Goal: Entertainment & Leisure: Consume media (video, audio)

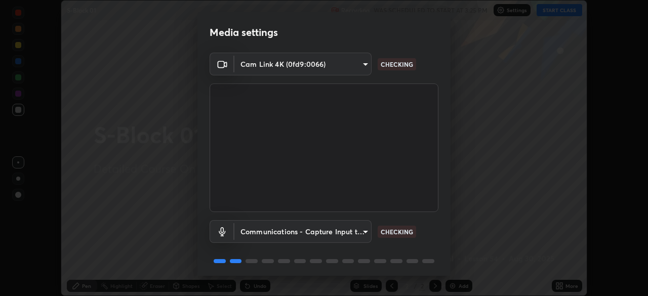
scroll to position [36, 0]
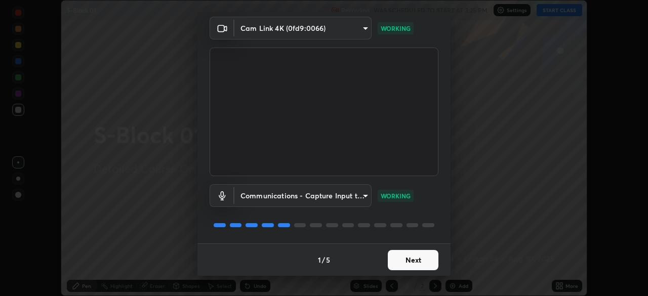
click at [401, 257] on button "Next" at bounding box center [413, 260] width 51 height 20
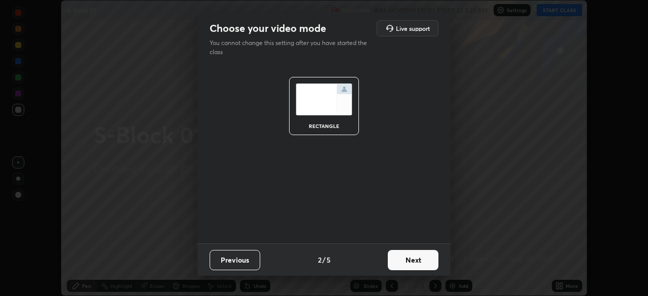
scroll to position [0, 0]
click at [399, 260] on button "Next" at bounding box center [413, 260] width 51 height 20
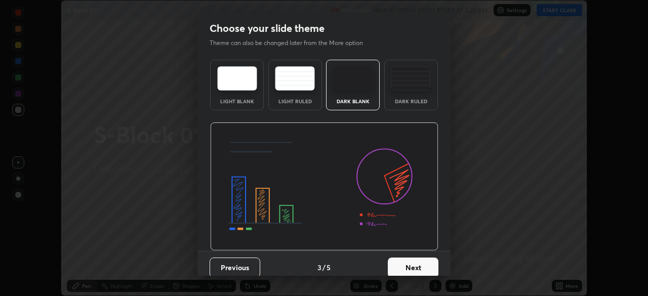
click at [396, 261] on button "Next" at bounding box center [413, 268] width 51 height 20
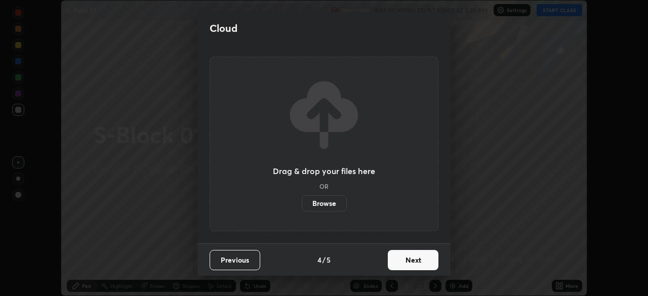
click at [392, 260] on button "Next" at bounding box center [413, 260] width 51 height 20
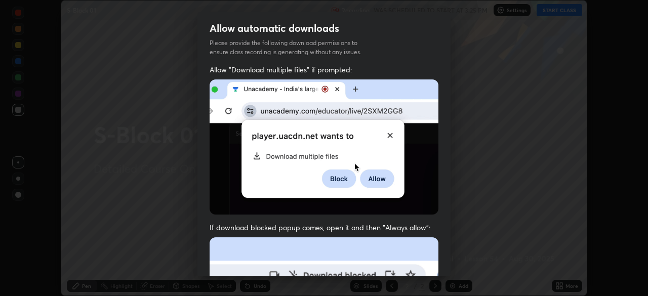
click at [401, 196] on img at bounding box center [324, 147] width 229 height 135
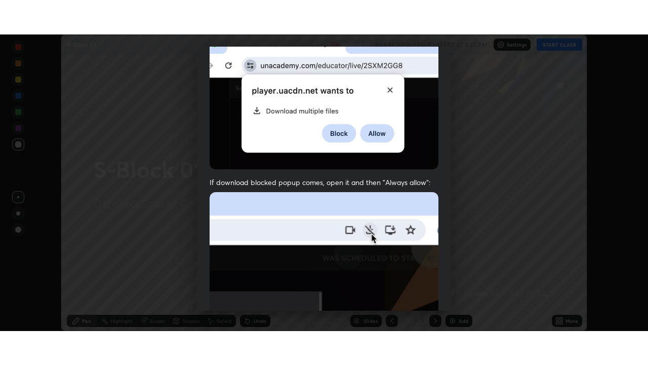
scroll to position [243, 0]
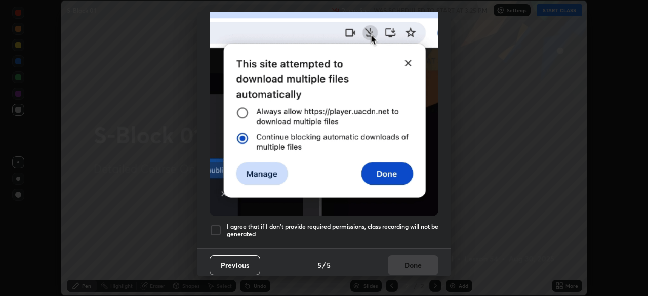
click at [218, 226] on div at bounding box center [216, 230] width 12 height 12
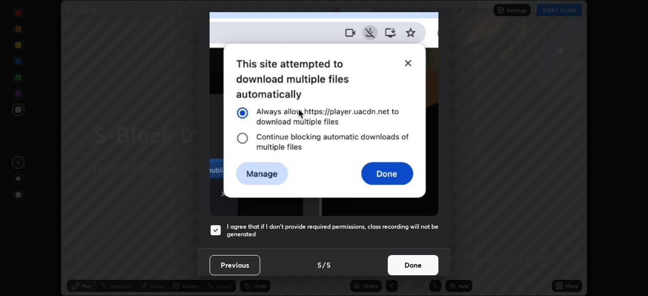
click at [409, 260] on button "Done" at bounding box center [413, 265] width 51 height 20
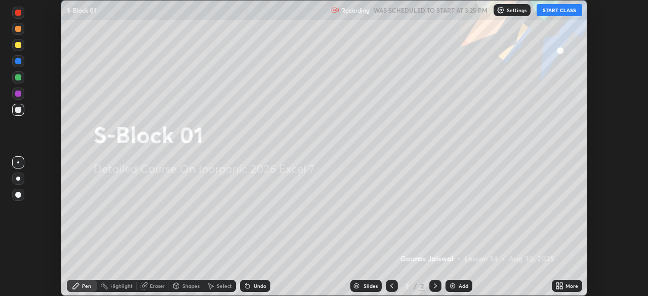
click at [557, 13] on button "START CLASS" at bounding box center [560, 10] width 46 height 12
click at [564, 287] on div "More" at bounding box center [567, 286] width 30 height 12
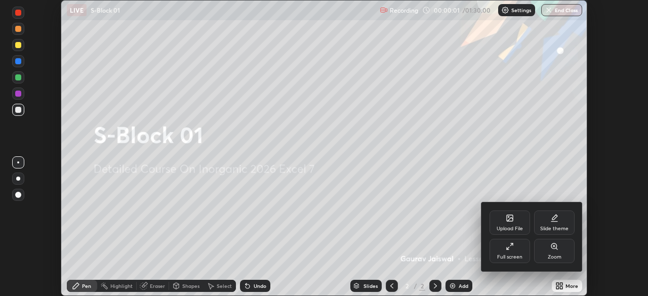
click at [519, 244] on div "Full screen" at bounding box center [510, 251] width 41 height 24
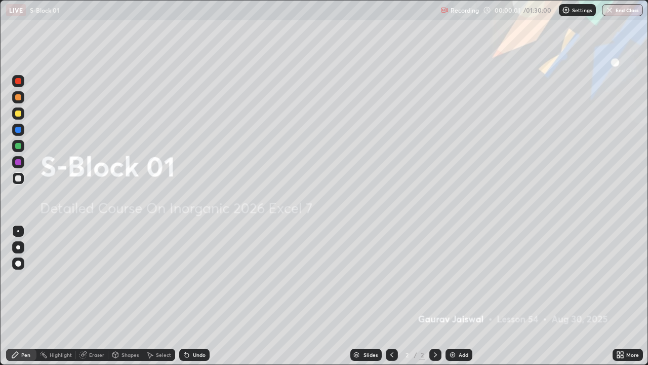
scroll to position [365, 648]
click at [470, 296] on div "Add" at bounding box center [459, 354] width 27 height 12
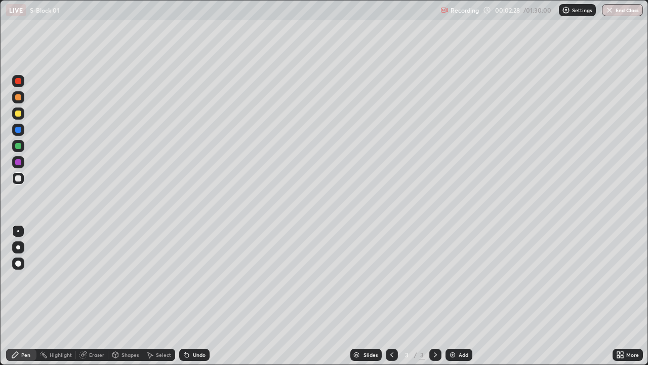
click at [456, 296] on div "Add" at bounding box center [459, 354] width 27 height 12
click at [187, 227] on button "Undo" at bounding box center [200, 231] width 29 height 12
click at [464, 296] on div "Add" at bounding box center [464, 354] width 10 height 5
click at [456, 296] on div "Add" at bounding box center [459, 354] width 27 height 12
click at [185, 296] on icon at bounding box center [187, 355] width 4 height 4
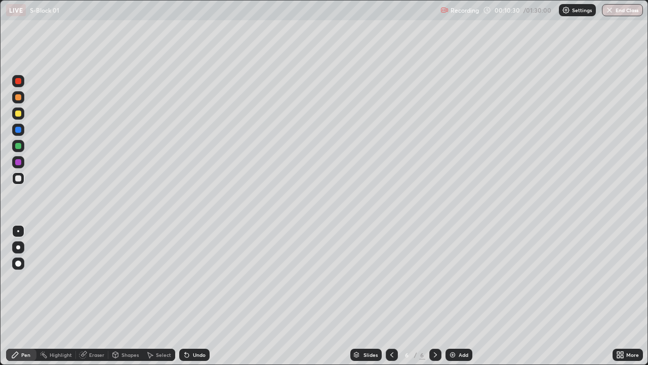
click at [191, 296] on div "Undo" at bounding box center [194, 354] width 30 height 12
click at [463, 296] on div "Add" at bounding box center [459, 354] width 27 height 12
click at [99, 296] on div "Eraser" at bounding box center [96, 354] width 15 height 5
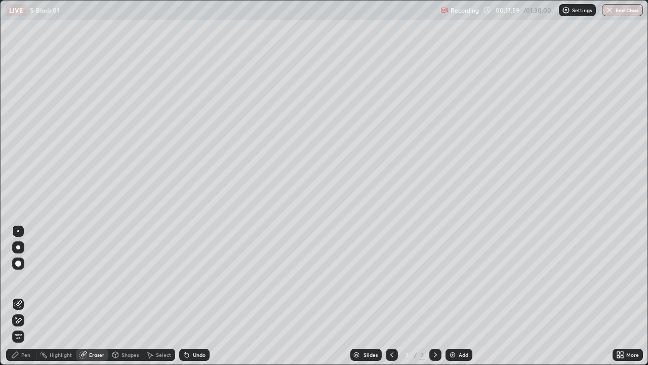
click at [19, 296] on span "Erase all" at bounding box center [18, 336] width 11 height 6
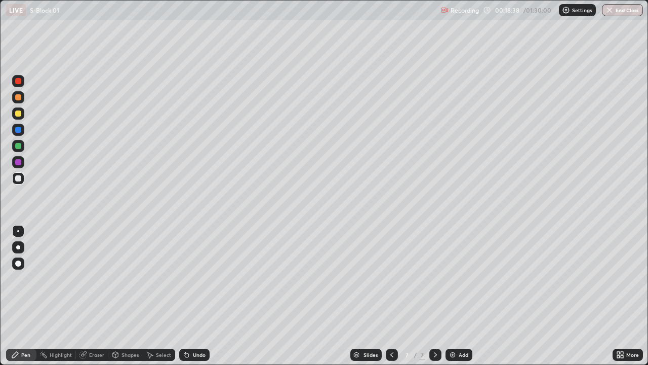
click at [97, 296] on div "Eraser" at bounding box center [96, 354] width 15 height 5
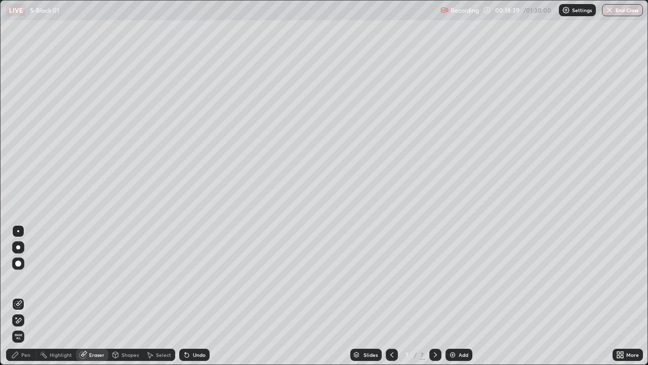
click at [16, 296] on span "Erase all" at bounding box center [18, 336] width 11 height 6
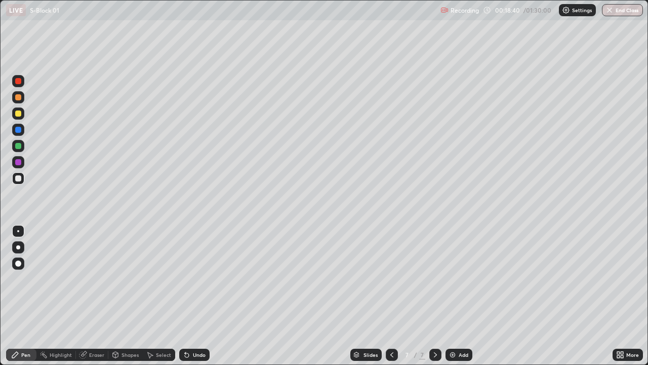
click at [23, 296] on div "Pen" at bounding box center [21, 354] width 30 height 12
click at [197, 296] on div "Undo" at bounding box center [199, 354] width 13 height 5
click at [195, 296] on div "Undo" at bounding box center [194, 354] width 30 height 12
click at [96, 296] on div "Eraser" at bounding box center [96, 354] width 15 height 5
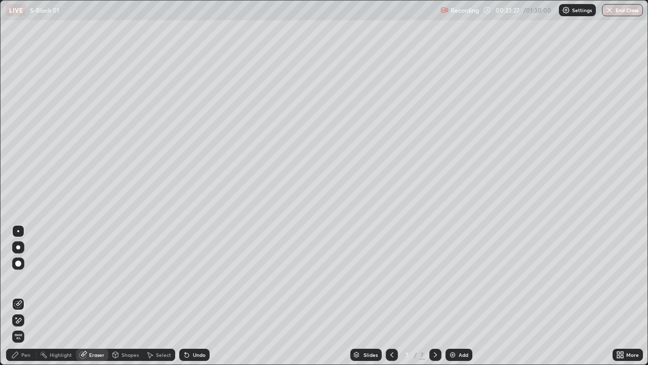
click at [21, 296] on div "Pen" at bounding box center [21, 354] width 30 height 12
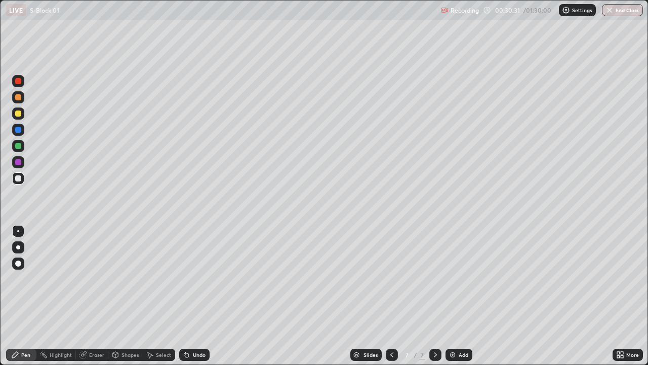
click at [455, 296] on div "Add" at bounding box center [459, 354] width 27 height 12
click at [463, 296] on div "Add" at bounding box center [464, 354] width 10 height 5
click at [193, 296] on div "Undo" at bounding box center [199, 354] width 13 height 5
click at [189, 296] on icon at bounding box center [187, 354] width 8 height 8
click at [193, 296] on div "Undo" at bounding box center [194, 354] width 30 height 12
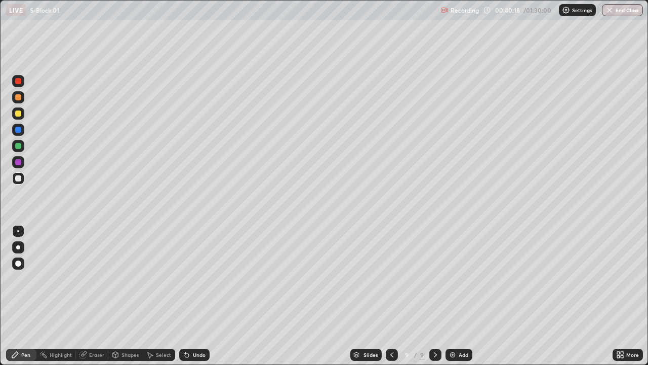
click at [186, 296] on icon at bounding box center [187, 355] width 4 height 4
click at [185, 296] on icon at bounding box center [187, 355] width 4 height 4
click at [187, 296] on icon at bounding box center [187, 354] width 8 height 8
click at [193, 296] on div "Undo" at bounding box center [199, 354] width 13 height 5
click at [191, 296] on div "Undo" at bounding box center [194, 354] width 30 height 12
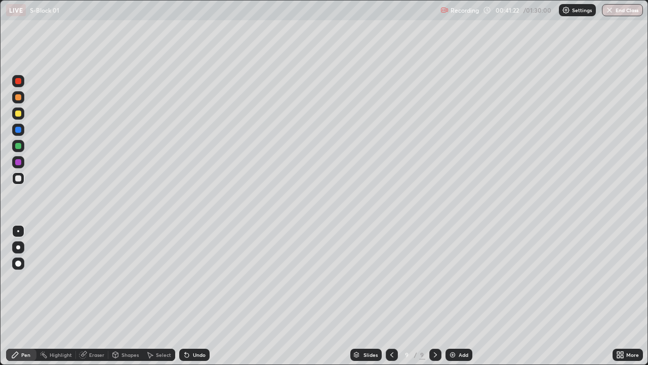
click at [189, 296] on icon at bounding box center [187, 354] width 8 height 8
click at [188, 296] on icon at bounding box center [187, 354] width 8 height 8
click at [190, 296] on div "Undo" at bounding box center [194, 354] width 30 height 12
click at [192, 296] on div "Undo" at bounding box center [194, 354] width 30 height 12
click at [193, 296] on div "Undo" at bounding box center [194, 354] width 30 height 12
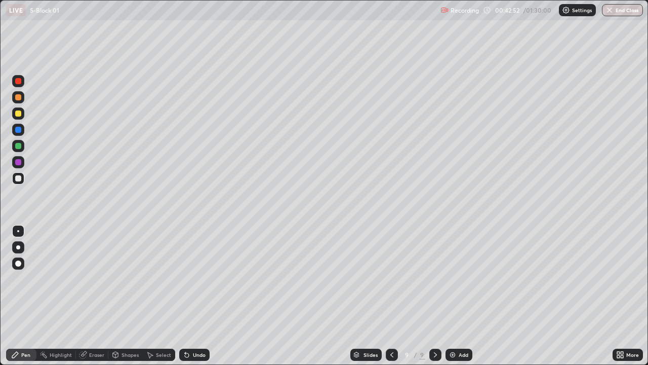
click at [193, 296] on div "Undo" at bounding box center [194, 354] width 30 height 12
click at [194, 296] on div "Undo" at bounding box center [194, 354] width 30 height 12
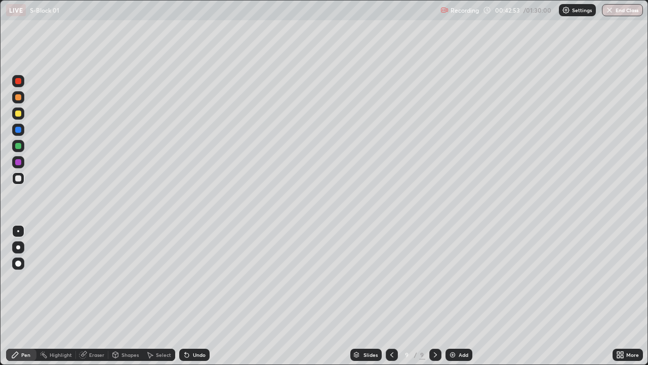
click at [192, 296] on div "Undo" at bounding box center [194, 354] width 30 height 12
click at [467, 296] on div "Add" at bounding box center [459, 354] width 27 height 12
click at [17, 146] on div at bounding box center [18, 146] width 6 height 6
click at [16, 179] on div at bounding box center [18, 178] width 6 height 6
click at [194, 296] on div "Undo" at bounding box center [199, 354] width 13 height 5
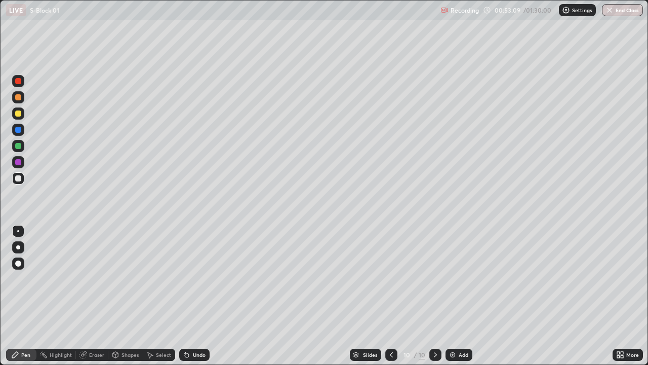
click at [18, 161] on div at bounding box center [18, 162] width 6 height 6
click at [53, 213] on button "Undo" at bounding box center [65, 218] width 29 height 12
click at [470, 296] on div "Add" at bounding box center [459, 354] width 27 height 12
click at [19, 178] on div at bounding box center [18, 178] width 6 height 6
click at [198, 296] on div "Undo" at bounding box center [194, 354] width 30 height 12
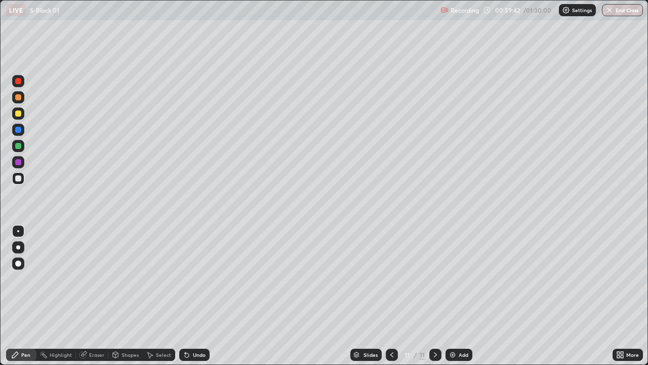
click at [196, 296] on div "Undo" at bounding box center [199, 354] width 13 height 5
click at [194, 296] on div "Undo" at bounding box center [199, 354] width 13 height 5
click at [195, 296] on div "Undo" at bounding box center [199, 354] width 13 height 5
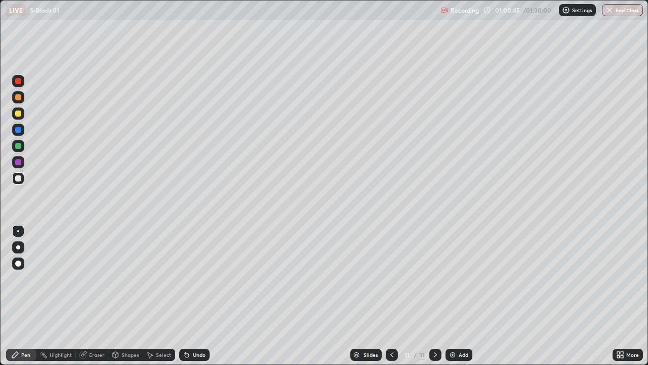
click at [196, 296] on div "Undo" at bounding box center [199, 354] width 13 height 5
click at [92, 296] on div "Eraser" at bounding box center [96, 354] width 15 height 5
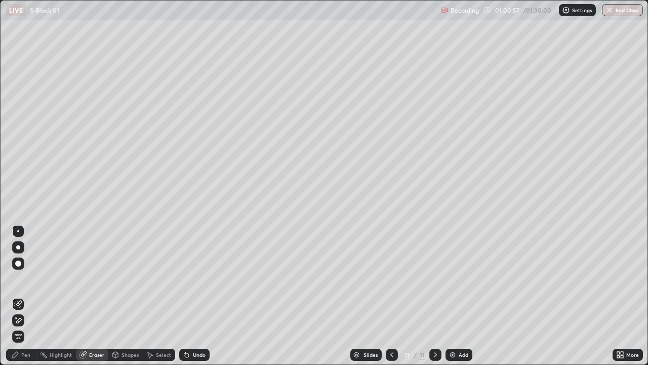
click at [23, 296] on div "Pen" at bounding box center [25, 354] width 9 height 5
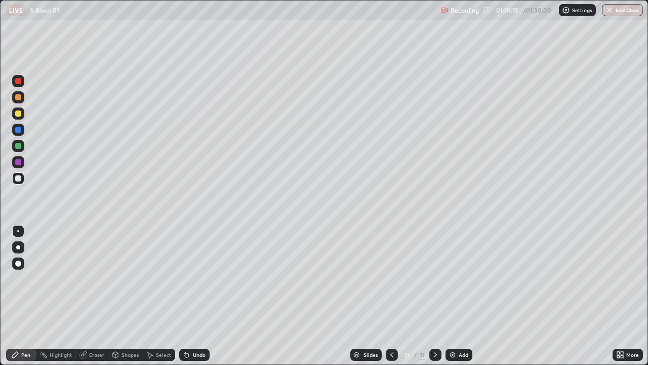
click at [390, 296] on icon at bounding box center [392, 354] width 8 height 8
click at [434, 296] on icon at bounding box center [435, 354] width 3 height 5
click at [393, 296] on icon at bounding box center [392, 354] width 8 height 8
click at [434, 296] on icon at bounding box center [435, 354] width 8 height 8
click at [22, 131] on div at bounding box center [18, 130] width 12 height 12
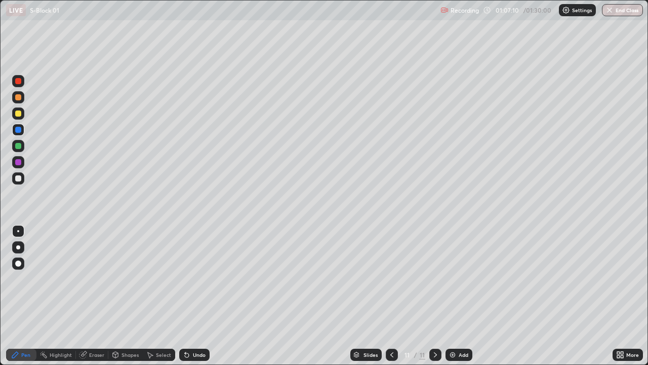
click at [392, 296] on icon at bounding box center [392, 354] width 8 height 8
click at [438, 296] on icon at bounding box center [435, 354] width 8 height 8
click at [470, 296] on div "Add" at bounding box center [459, 354] width 27 height 12
click at [18, 117] on div at bounding box center [18, 113] width 12 height 12
click at [20, 180] on div at bounding box center [18, 178] width 6 height 6
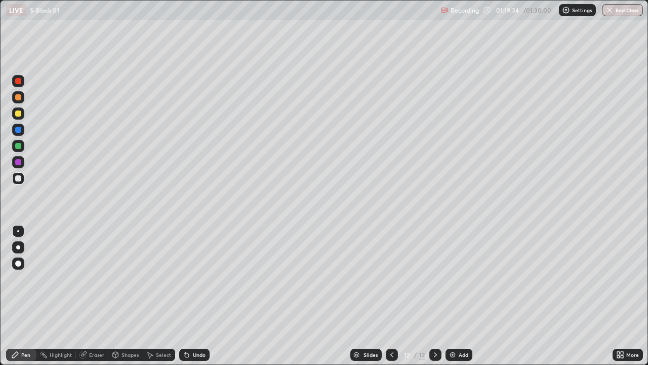
click at [468, 296] on div "Add" at bounding box center [459, 354] width 27 height 12
click at [391, 296] on icon at bounding box center [392, 354] width 8 height 8
click at [434, 296] on icon at bounding box center [435, 354] width 8 height 8
click at [390, 296] on icon at bounding box center [392, 354] width 8 height 8
click at [434, 296] on icon at bounding box center [435, 354] width 8 height 8
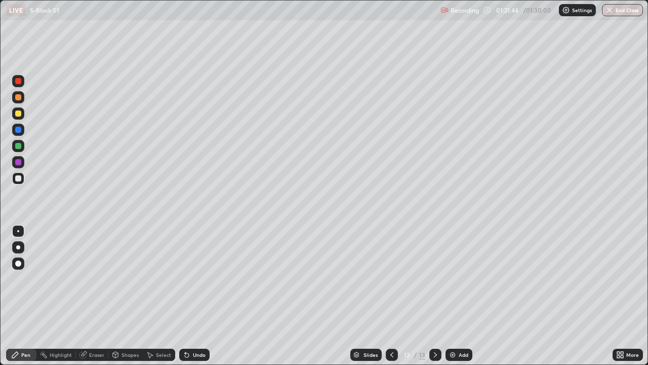
click at [199, 296] on div "Undo" at bounding box center [199, 354] width 13 height 5
click at [198, 296] on div "Undo" at bounding box center [199, 354] width 13 height 5
click at [393, 296] on icon at bounding box center [392, 354] width 8 height 8
click at [393, 296] on div at bounding box center [392, 354] width 12 height 20
click at [432, 296] on div at bounding box center [435, 354] width 12 height 12
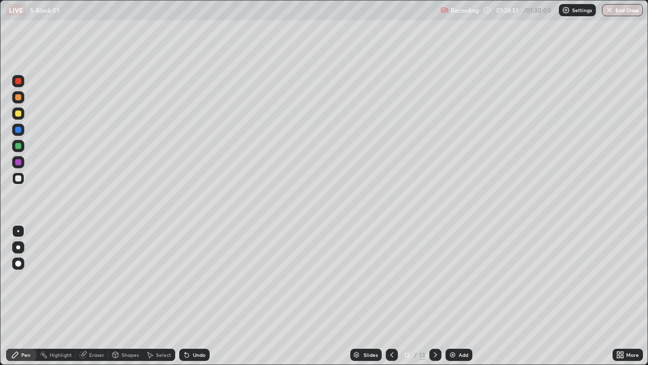
click at [391, 296] on icon at bounding box center [392, 354] width 8 height 8
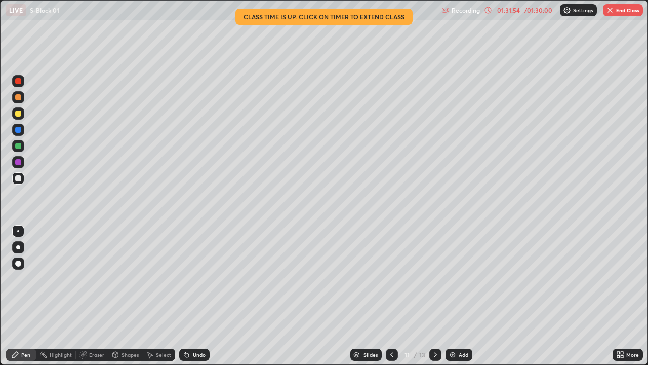
click at [614, 14] on img "button" at bounding box center [610, 10] width 8 height 8
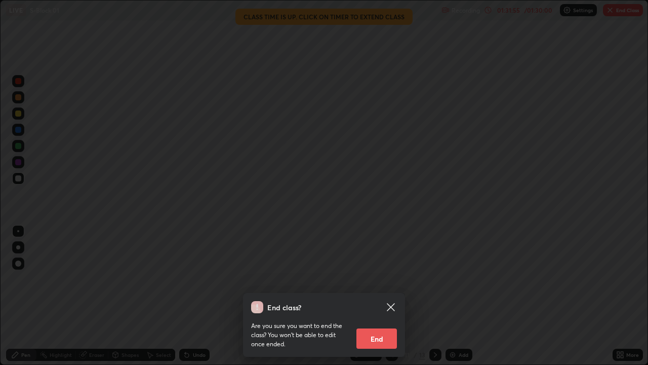
click at [377, 296] on button "End" at bounding box center [376, 338] width 41 height 20
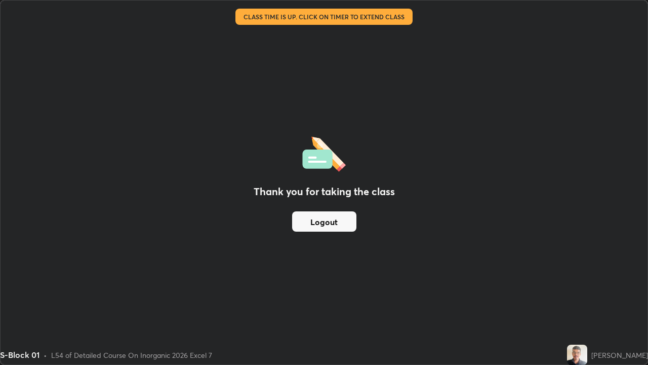
click at [311, 213] on button "Logout" at bounding box center [324, 221] width 64 height 20
click at [314, 218] on button "Logout" at bounding box center [324, 221] width 64 height 20
click at [316, 220] on button "Logout" at bounding box center [324, 221] width 64 height 20
click at [315, 224] on button "Logout" at bounding box center [324, 221] width 64 height 20
click at [316, 224] on button "Logout" at bounding box center [324, 221] width 64 height 20
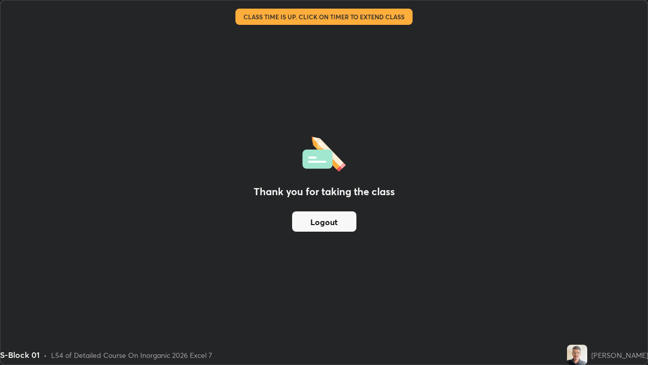
click at [316, 224] on button "Logout" at bounding box center [324, 221] width 64 height 20
